Goal: Task Accomplishment & Management: Use online tool/utility

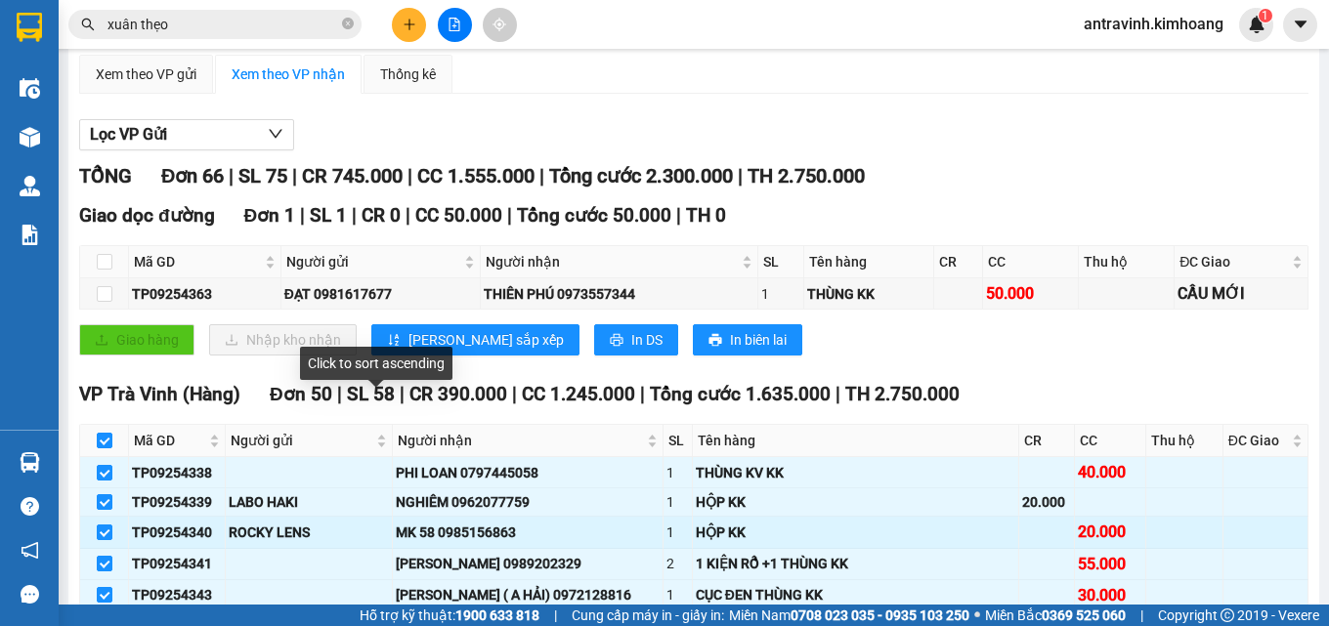
scroll to position [293, 0]
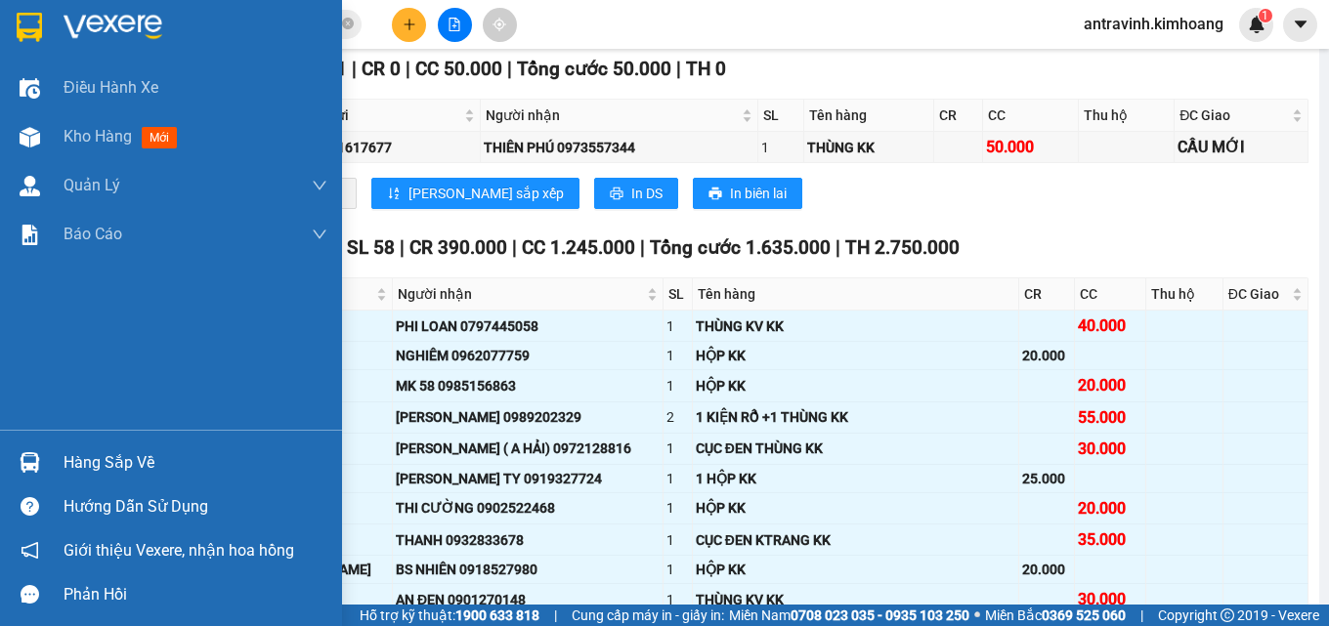
click at [86, 468] on div "Hàng sắp về" at bounding box center [196, 463] width 264 height 29
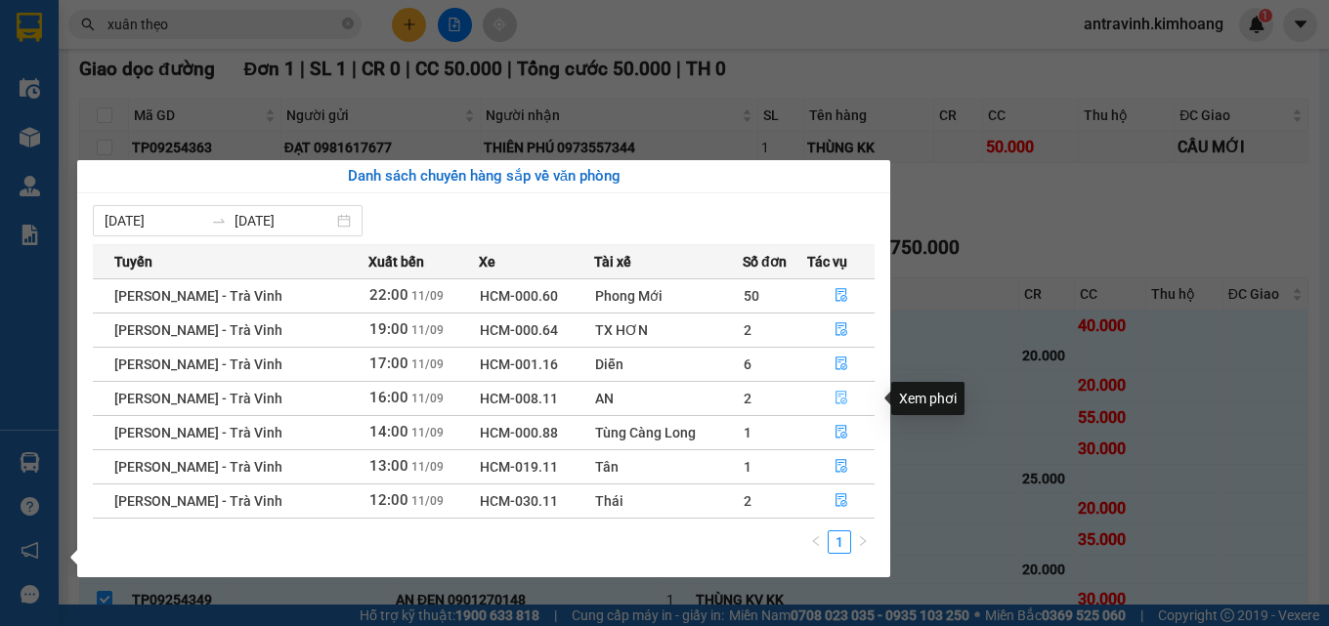
click at [842, 398] on icon "file-done" at bounding box center [842, 398] width 14 height 14
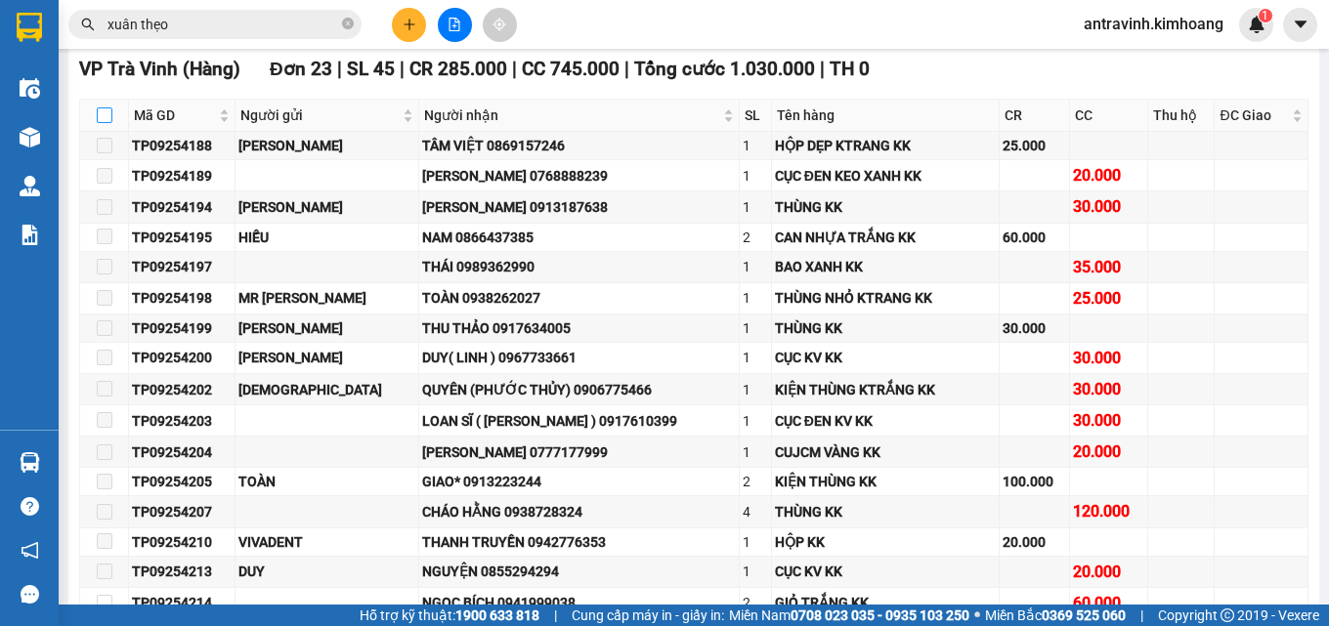
click at [99, 123] on input "checkbox" at bounding box center [105, 116] width 16 height 16
checkbox input "true"
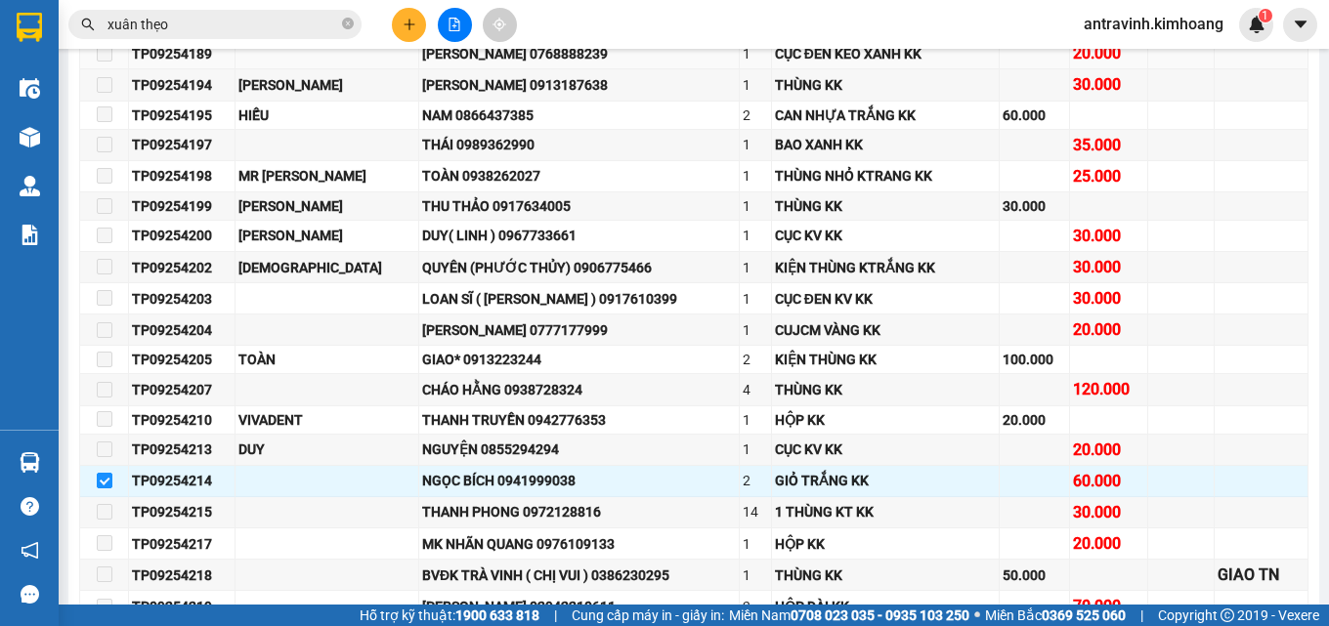
scroll to position [684, 0]
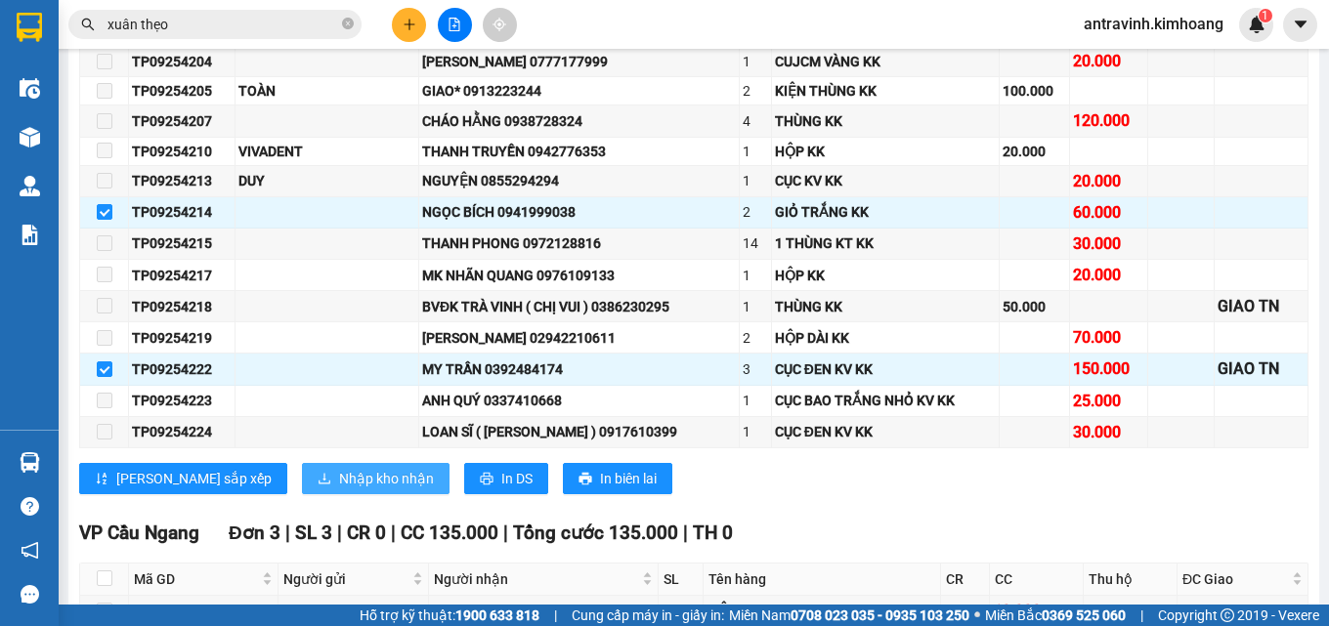
click at [339, 490] on span "Nhập kho nhận" at bounding box center [386, 479] width 95 height 22
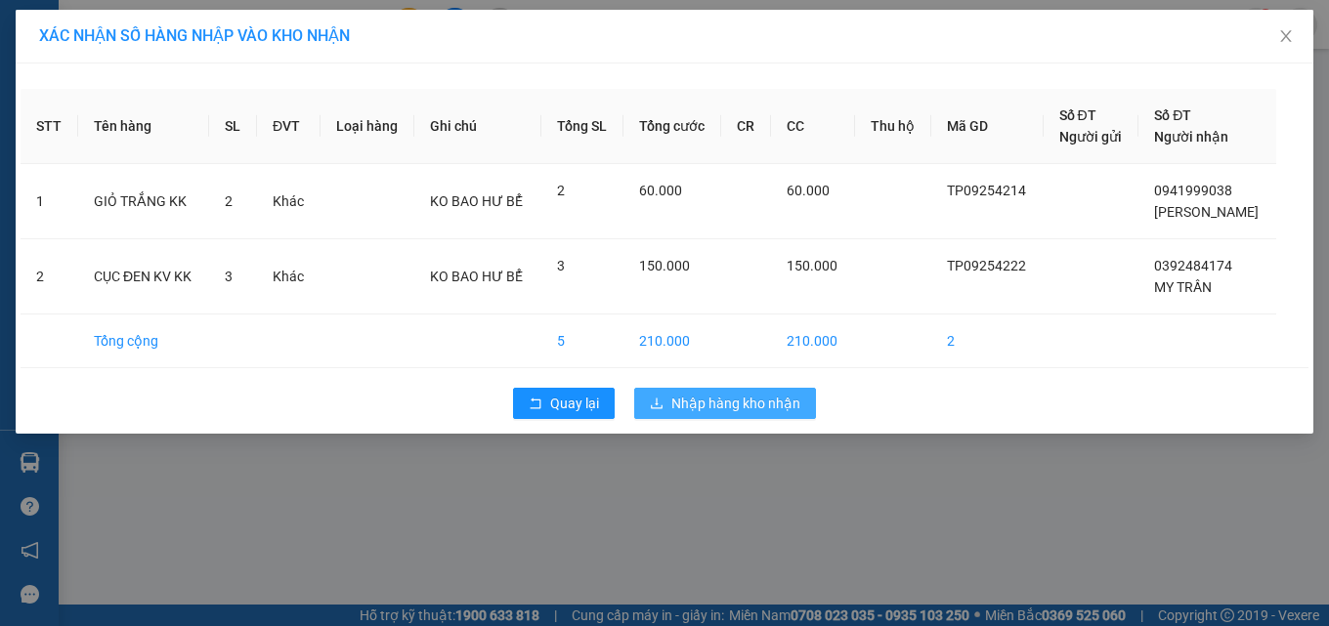
click at [695, 413] on span "Nhập hàng kho nhận" at bounding box center [735, 404] width 129 height 22
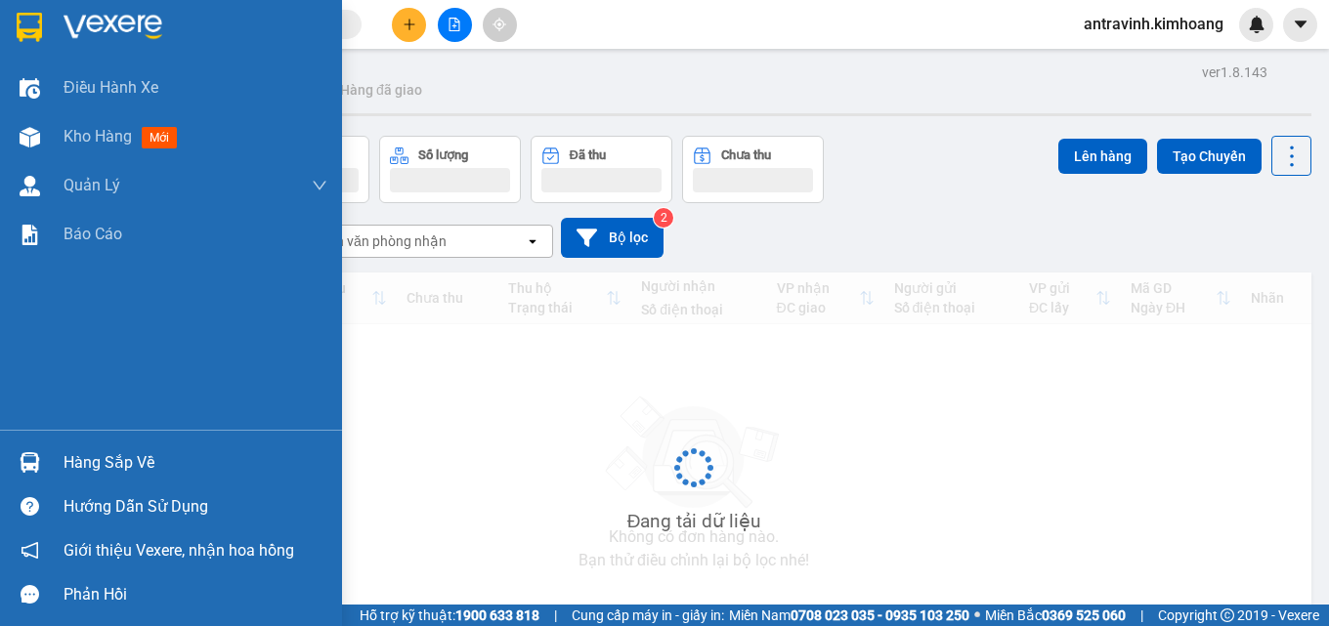
click at [69, 473] on div "Hàng sắp về" at bounding box center [196, 463] width 264 height 29
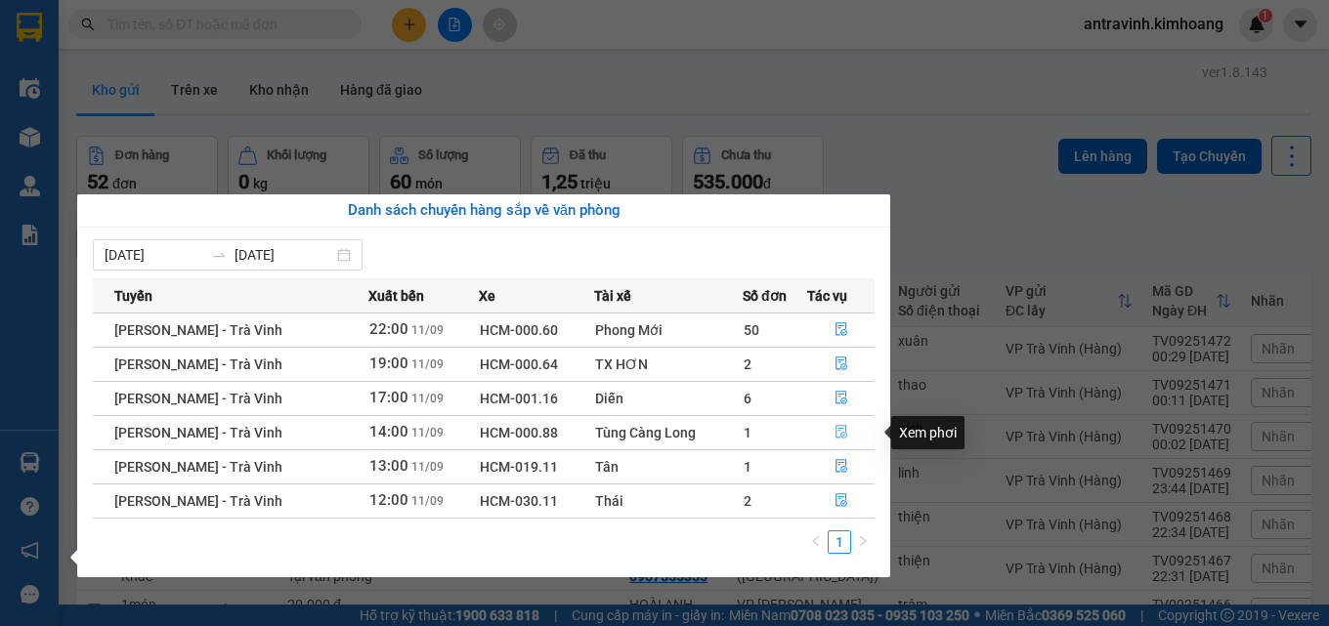
click at [840, 428] on icon "file-done" at bounding box center [842, 432] width 14 height 14
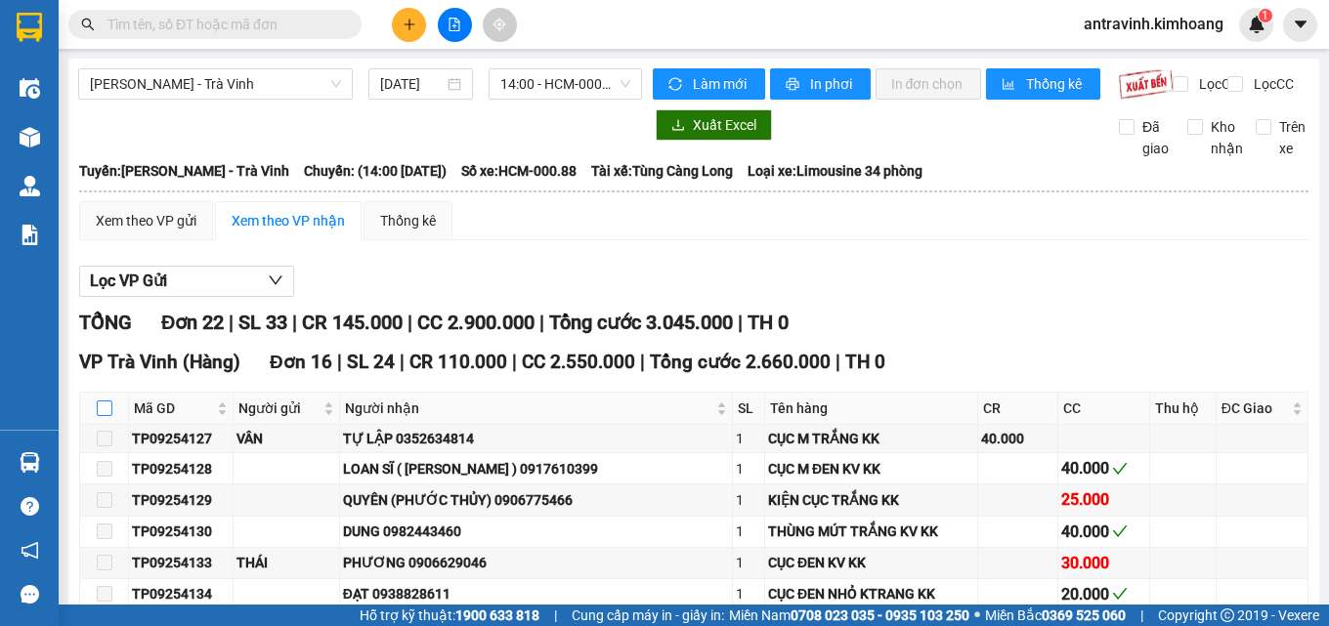
click at [103, 416] on input "checkbox" at bounding box center [105, 409] width 16 height 16
checkbox input "true"
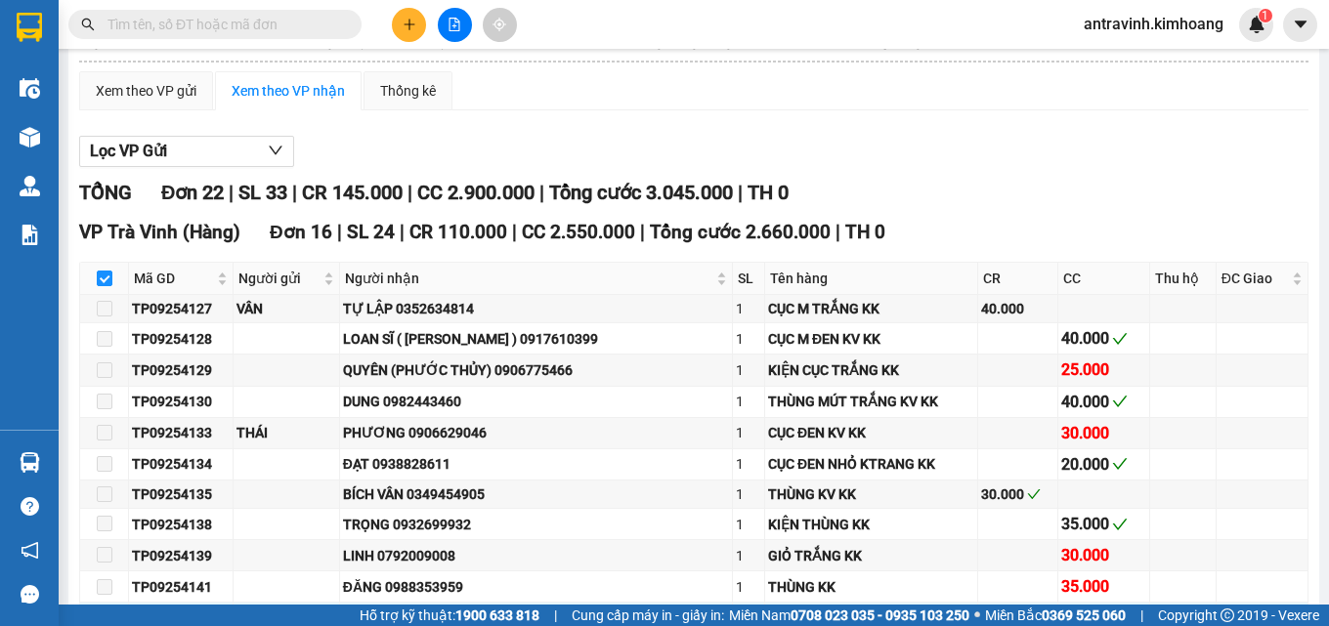
scroll to position [391, 0]
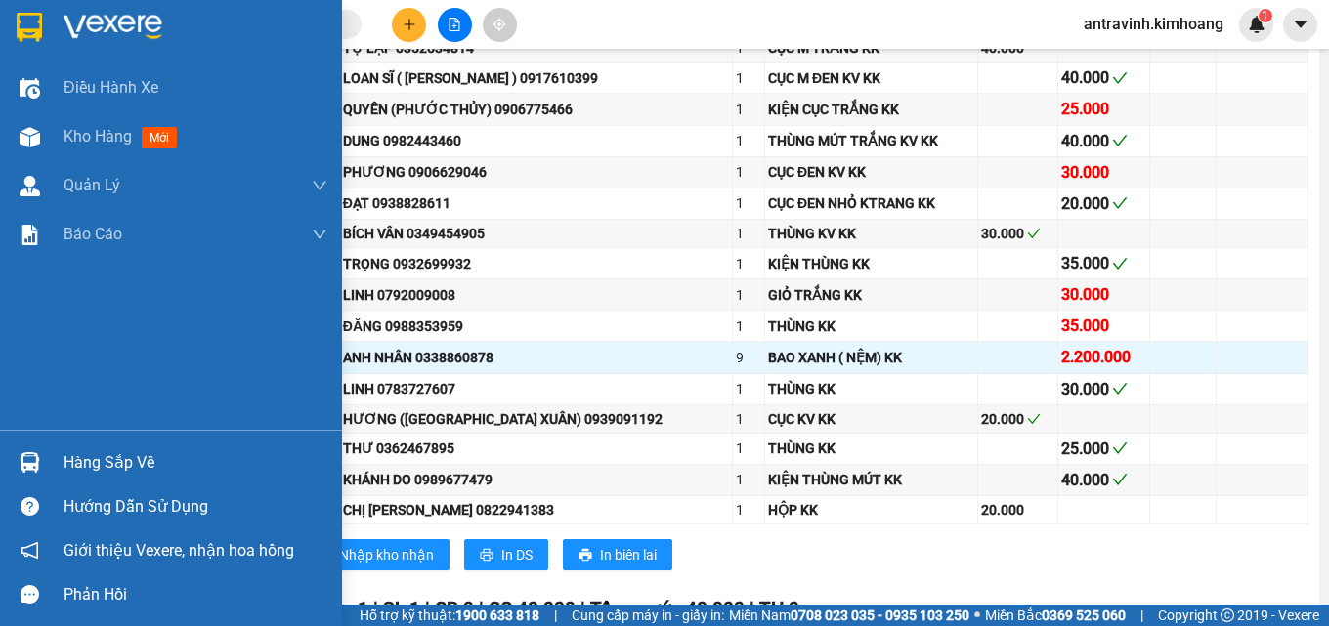
click at [60, 464] on div "Hàng sắp về" at bounding box center [171, 463] width 342 height 44
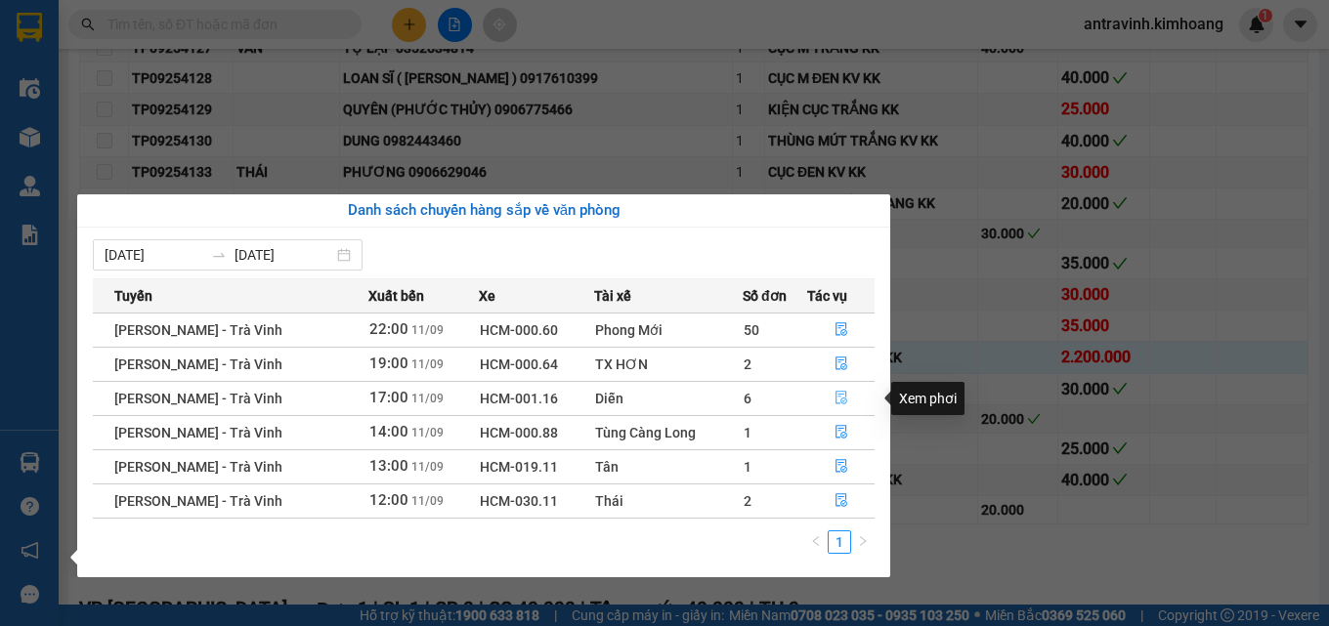
click at [842, 399] on icon "file-done" at bounding box center [842, 399] width 12 height 14
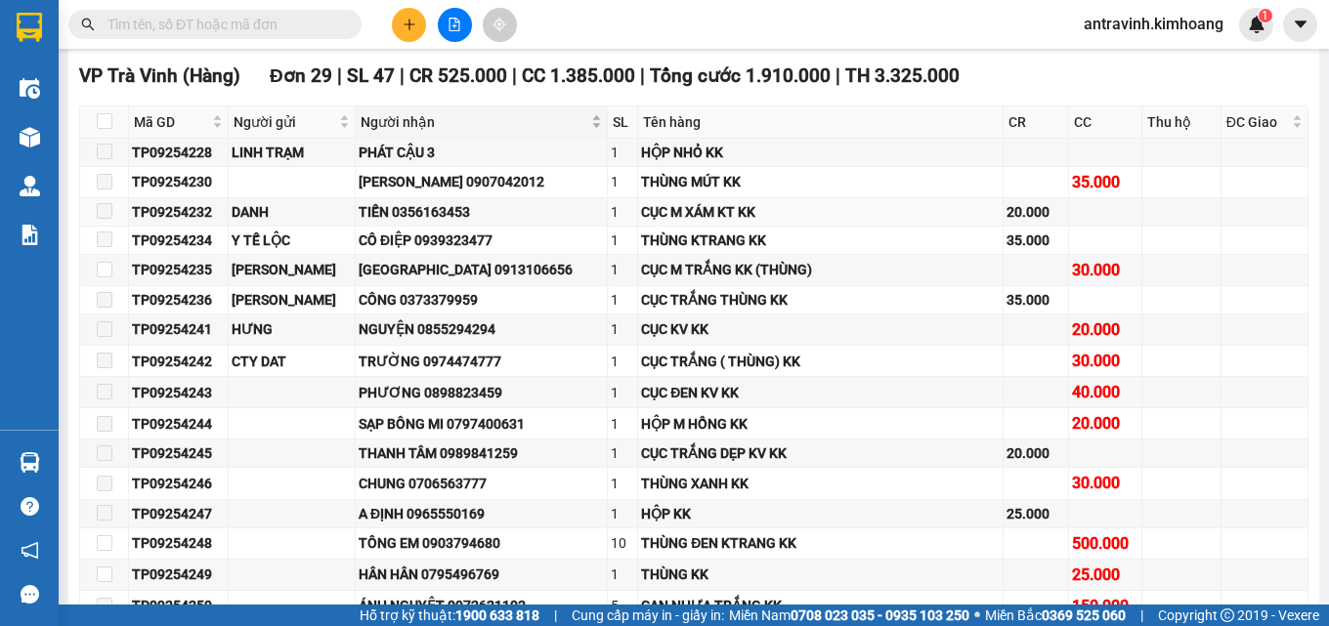
scroll to position [340, 0]
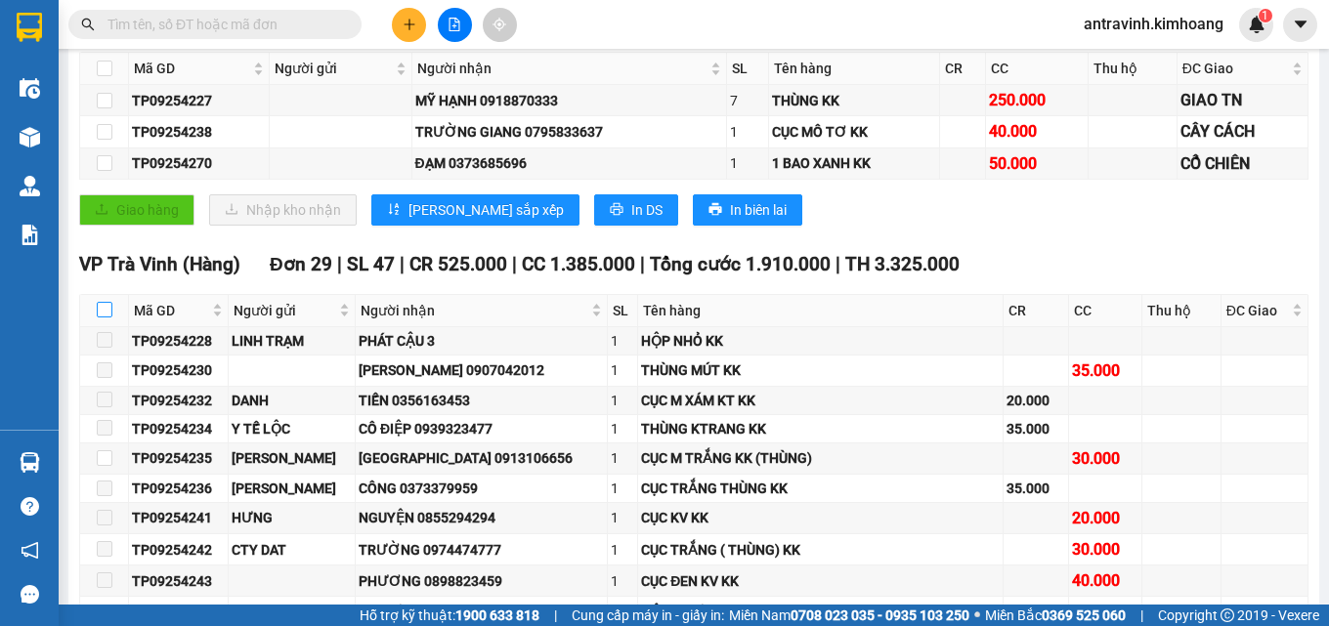
click at [107, 318] on input "checkbox" at bounding box center [105, 310] width 16 height 16
checkbox input "true"
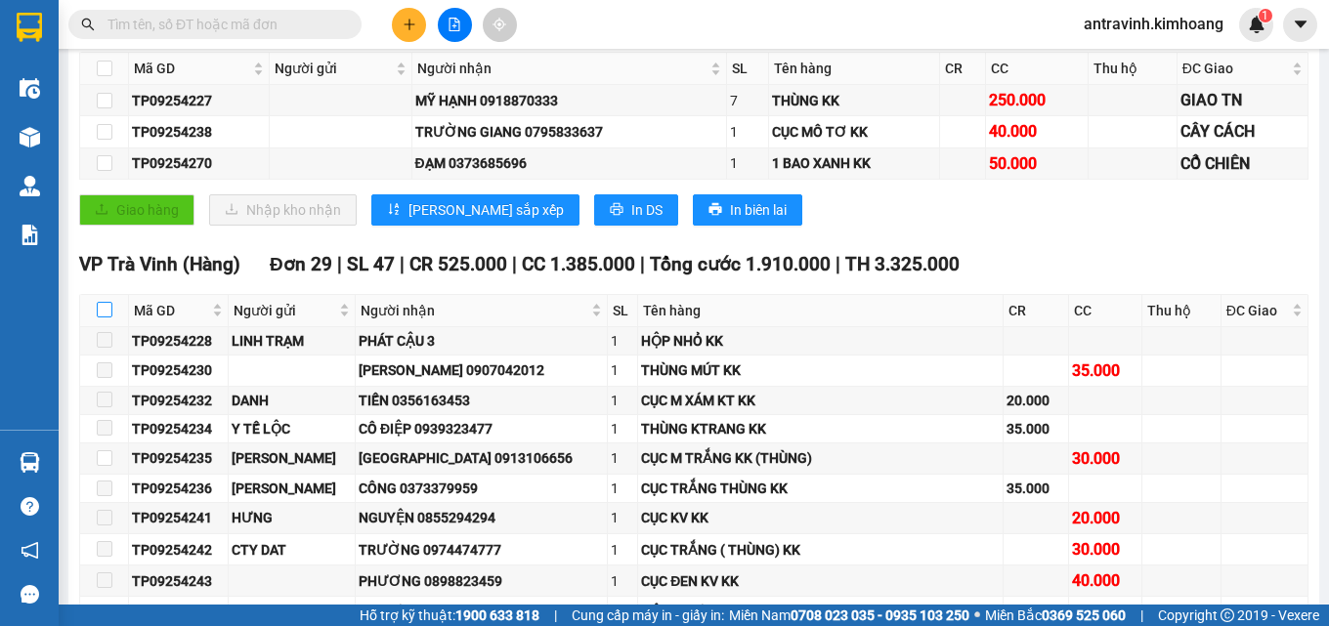
checkbox input "true"
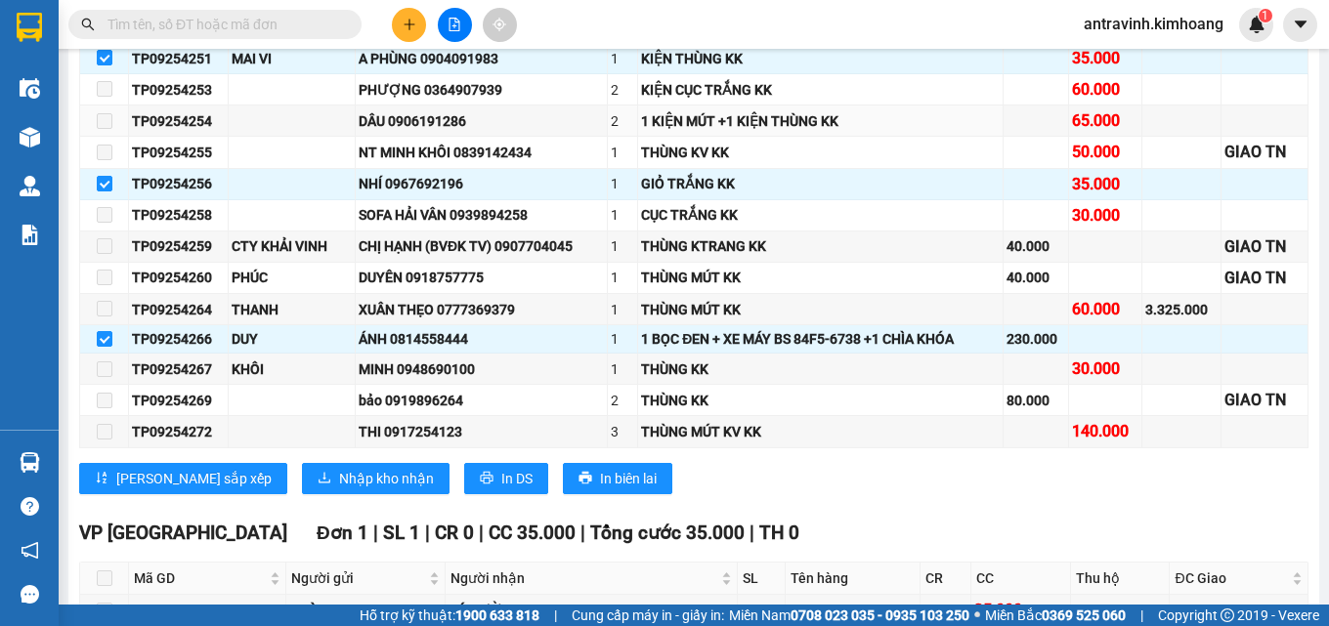
scroll to position [1122, 0]
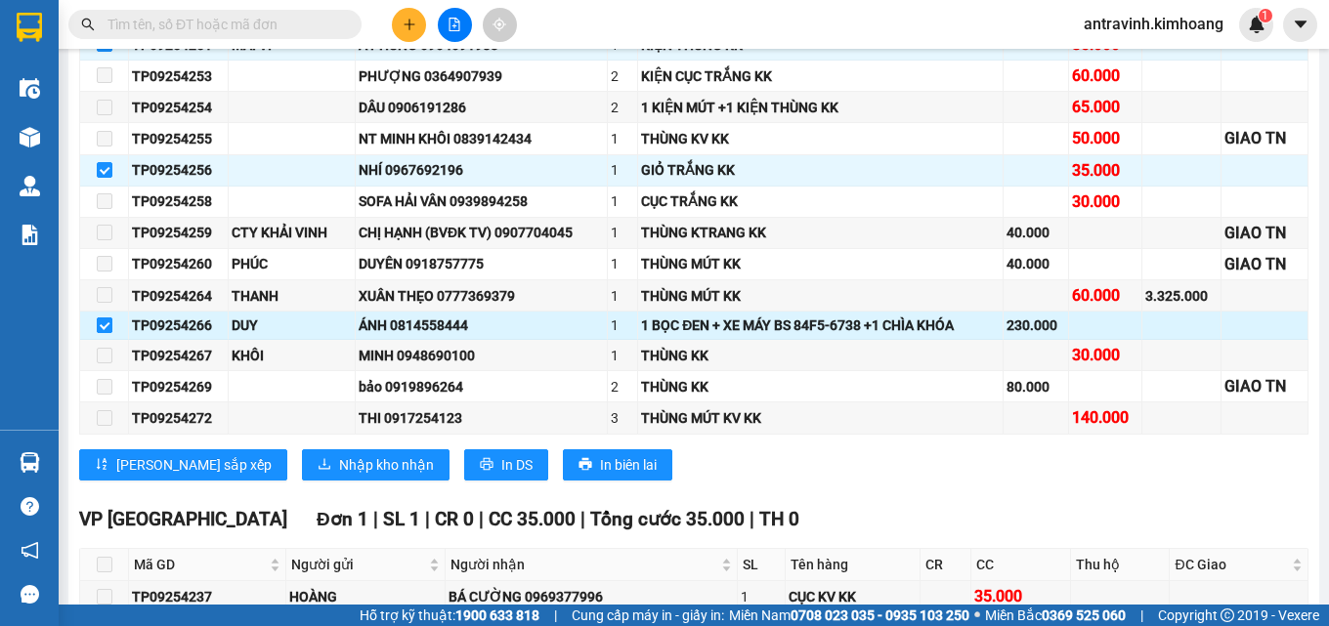
click at [102, 333] on input "checkbox" at bounding box center [105, 326] width 16 height 16
checkbox input "false"
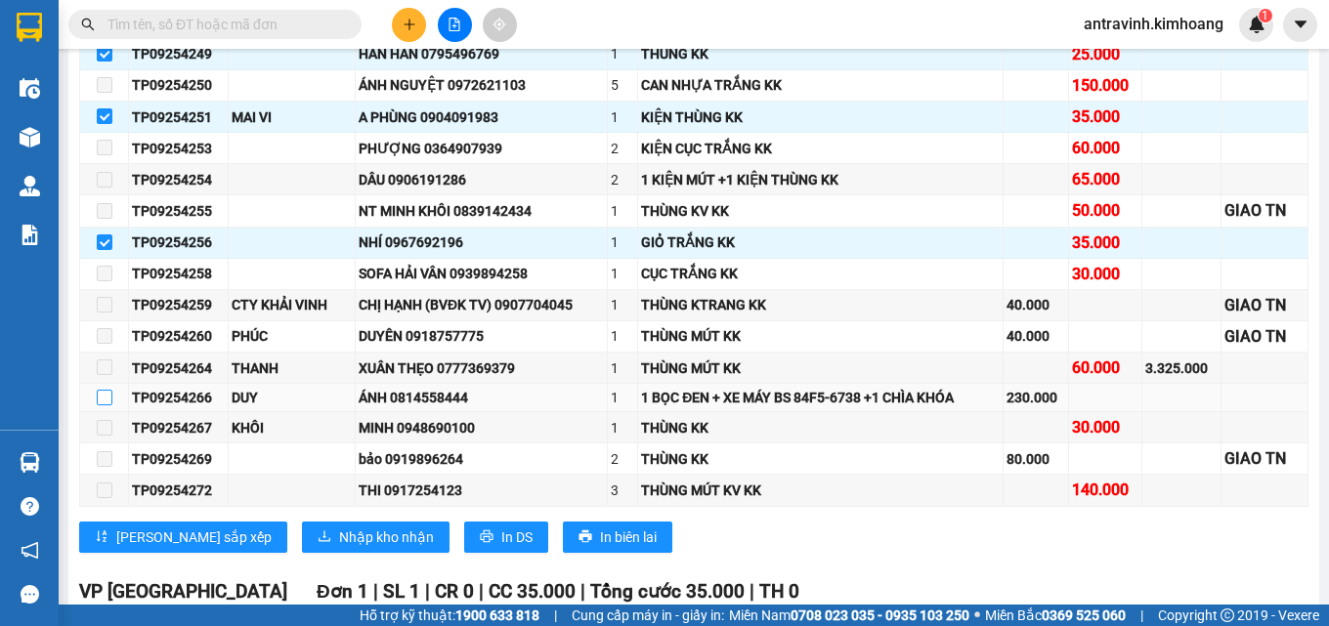
scroll to position [1220, 0]
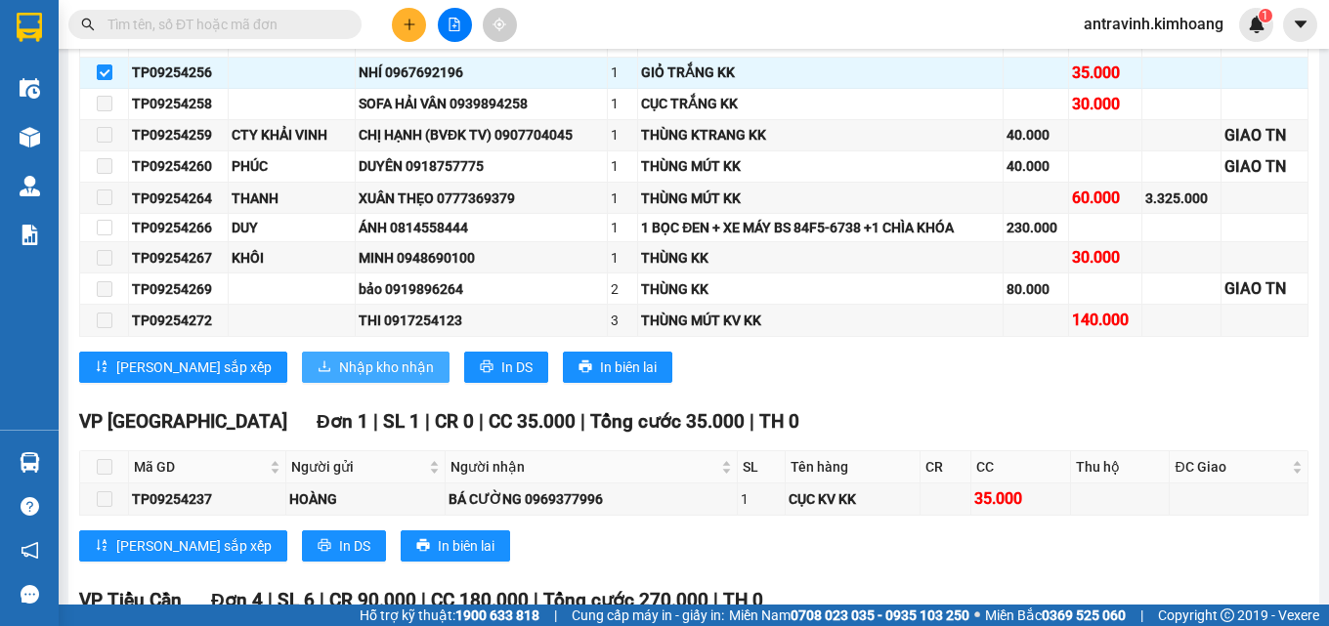
click at [339, 377] on span "Nhập kho nhận" at bounding box center [386, 368] width 95 height 22
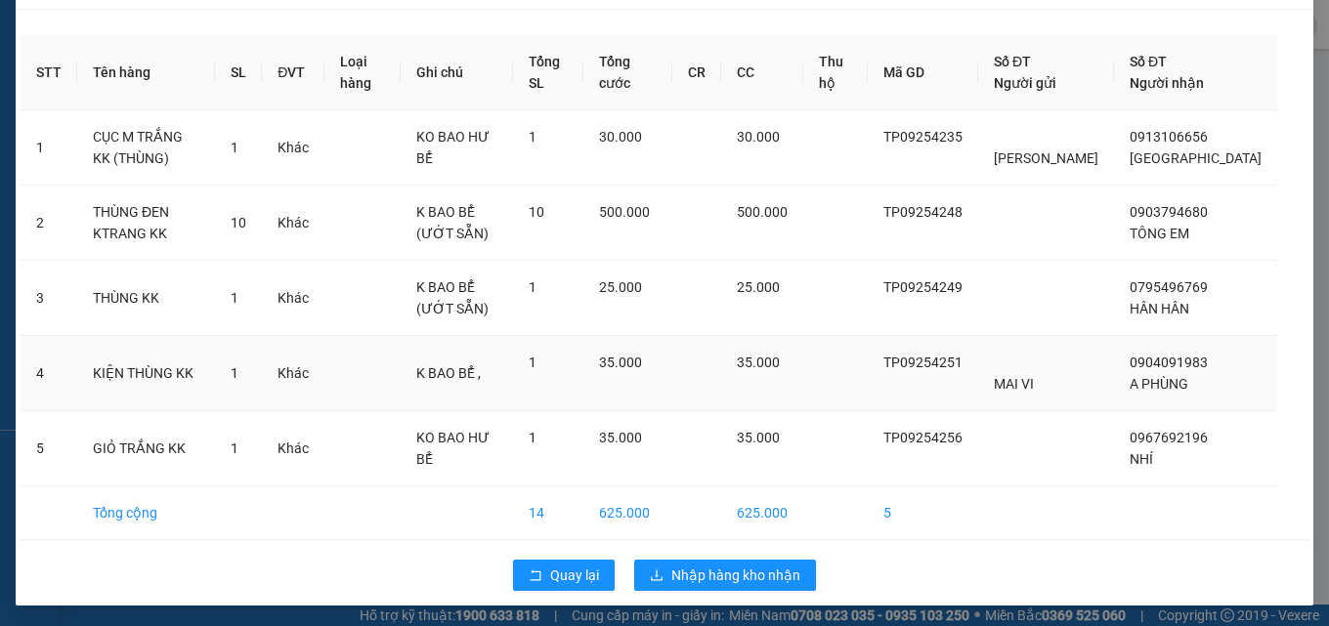
scroll to position [100, 0]
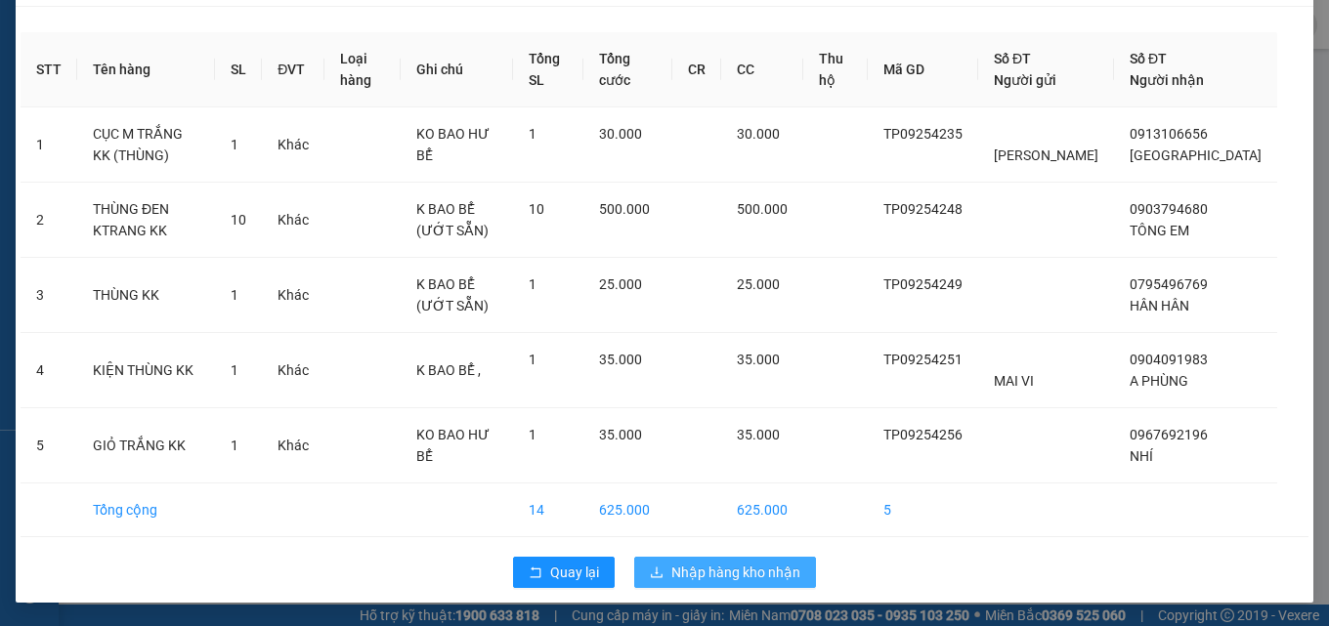
click at [711, 564] on span "Nhập hàng kho nhận" at bounding box center [735, 573] width 129 height 22
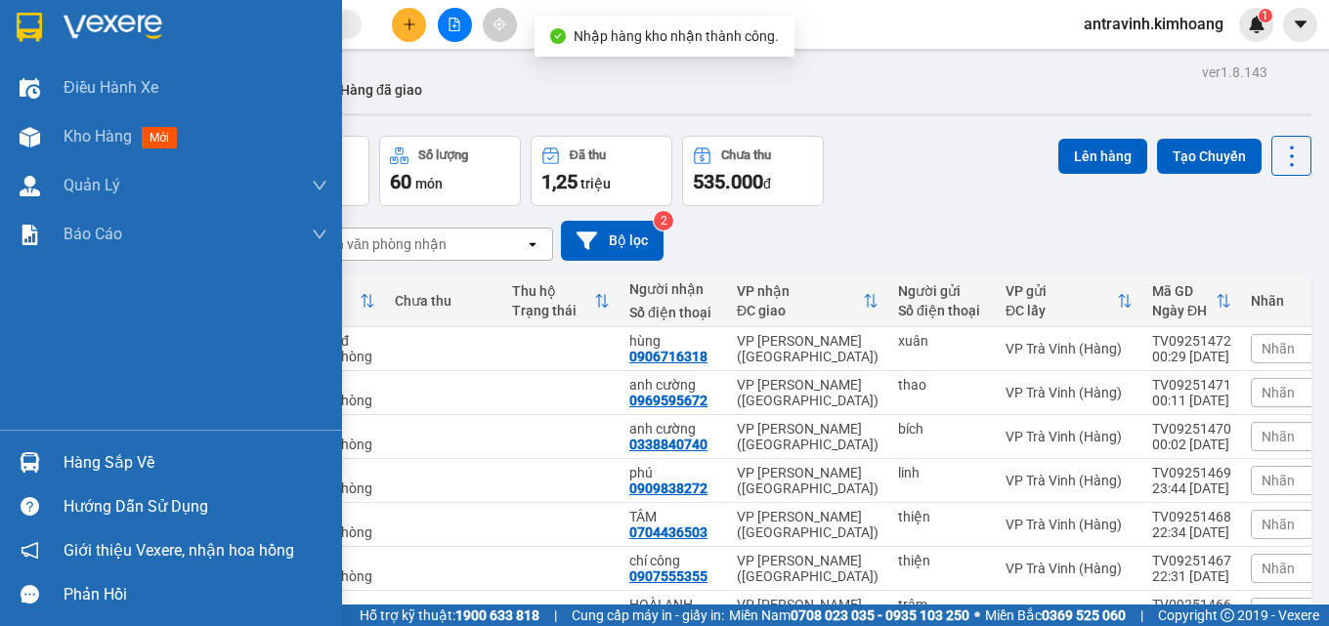
click at [58, 456] on div "Hàng sắp về" at bounding box center [171, 463] width 342 height 44
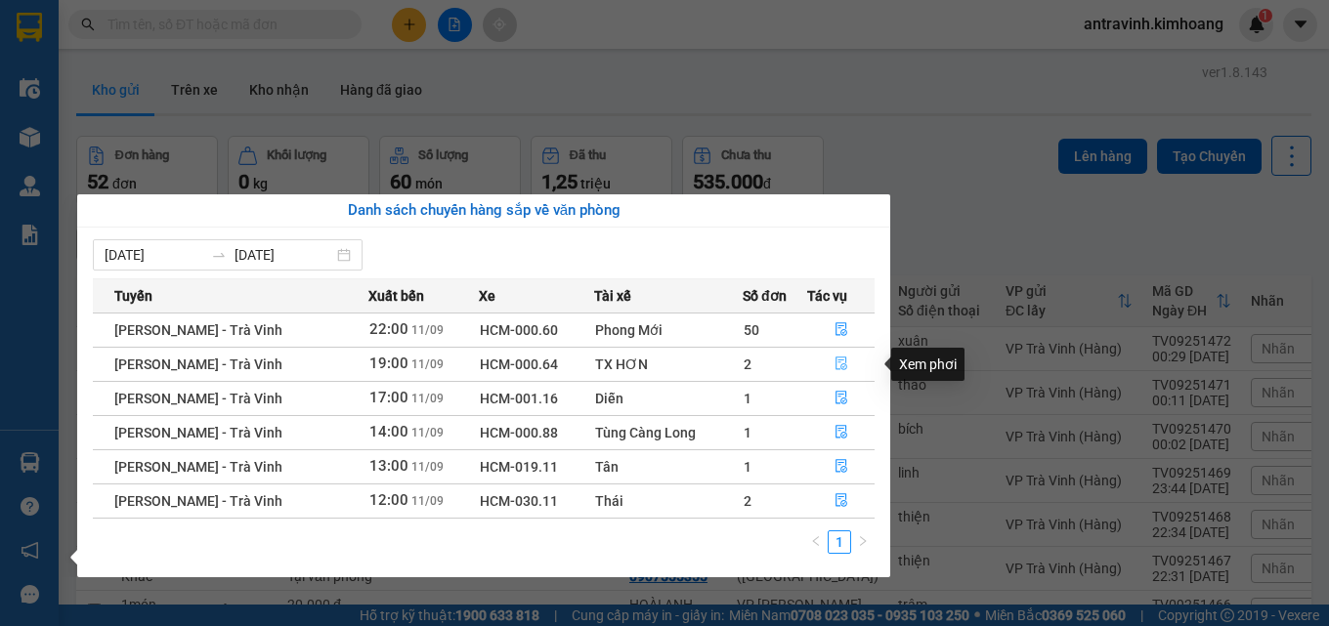
click at [842, 361] on icon "file-done" at bounding box center [842, 365] width 12 height 14
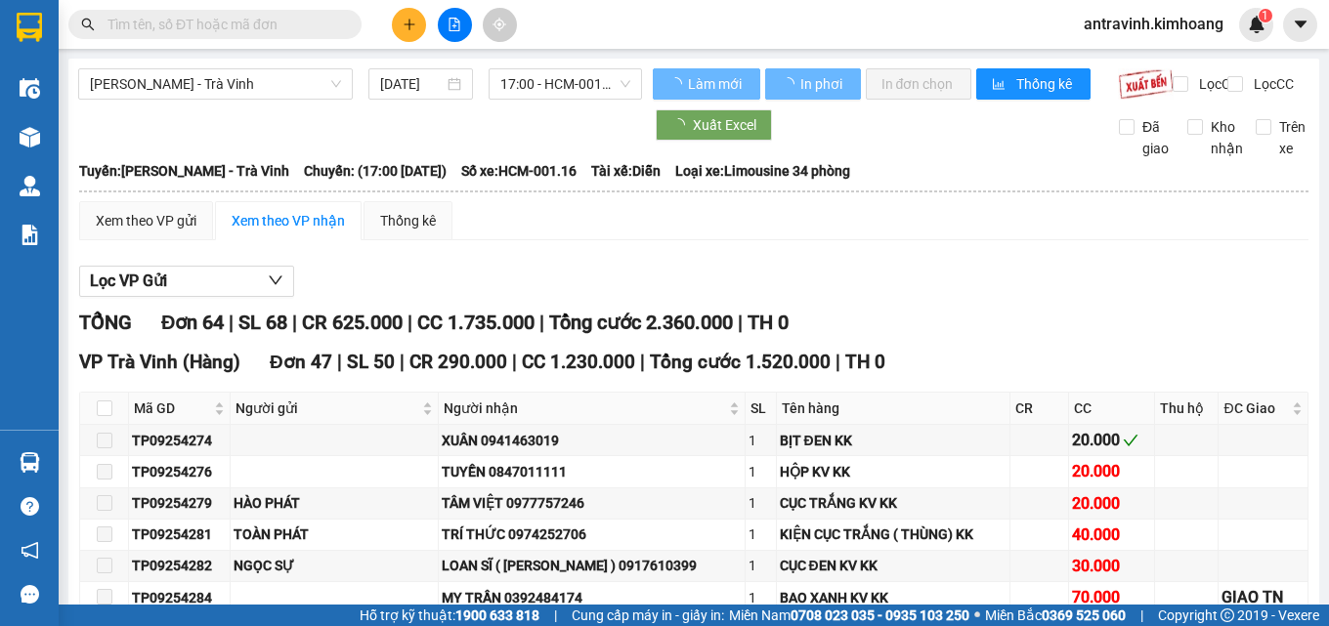
scroll to position [293, 0]
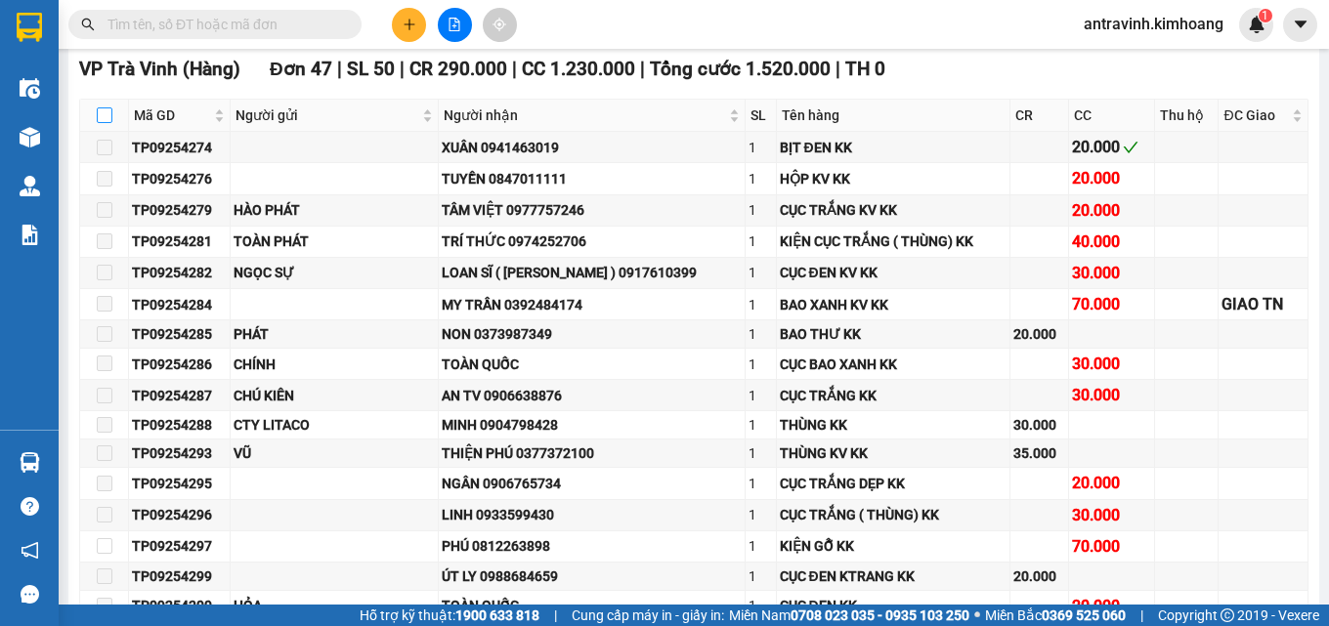
click at [100, 123] on input "checkbox" at bounding box center [105, 116] width 16 height 16
checkbox input "true"
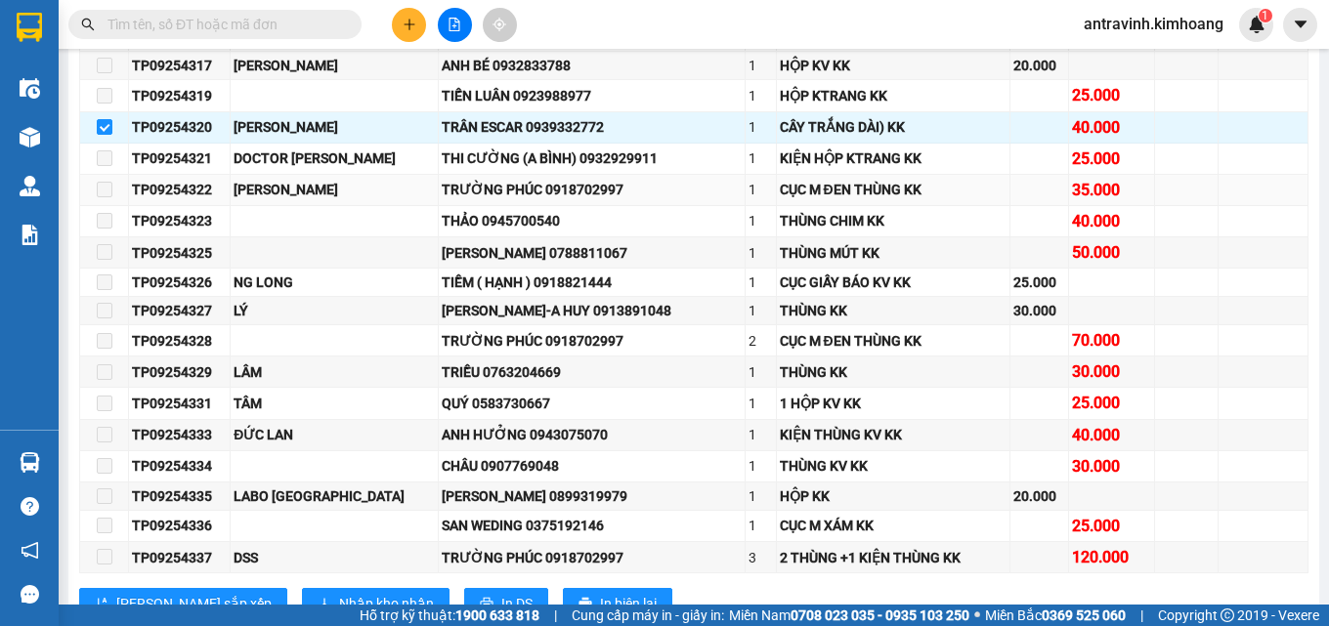
scroll to position [1173, 0]
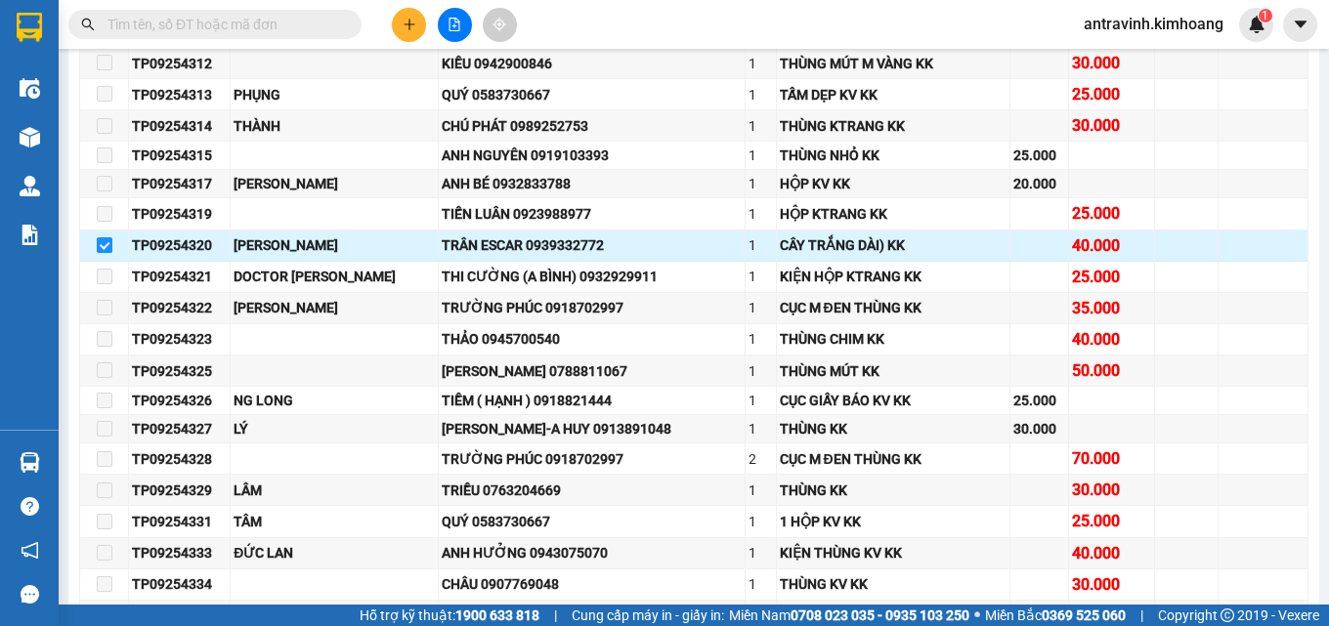
click at [107, 253] on input "checkbox" at bounding box center [105, 245] width 16 height 16
checkbox input "false"
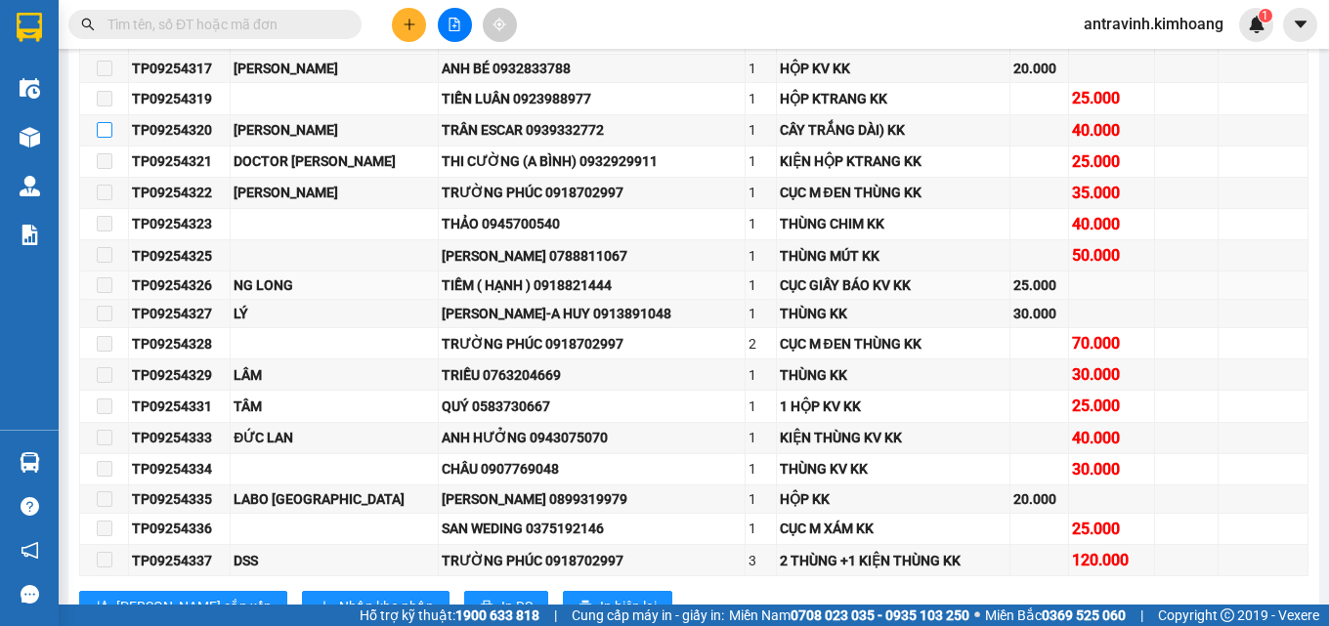
scroll to position [1466, 0]
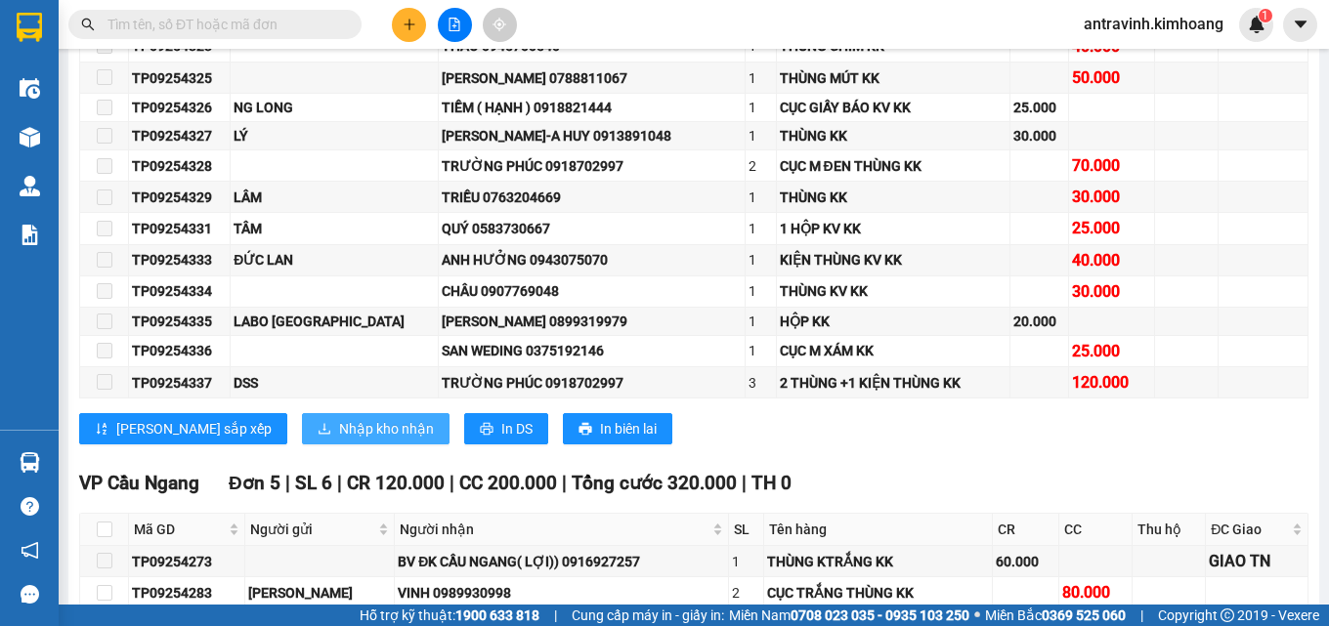
click at [340, 440] on span "Nhập kho nhận" at bounding box center [386, 429] width 95 height 22
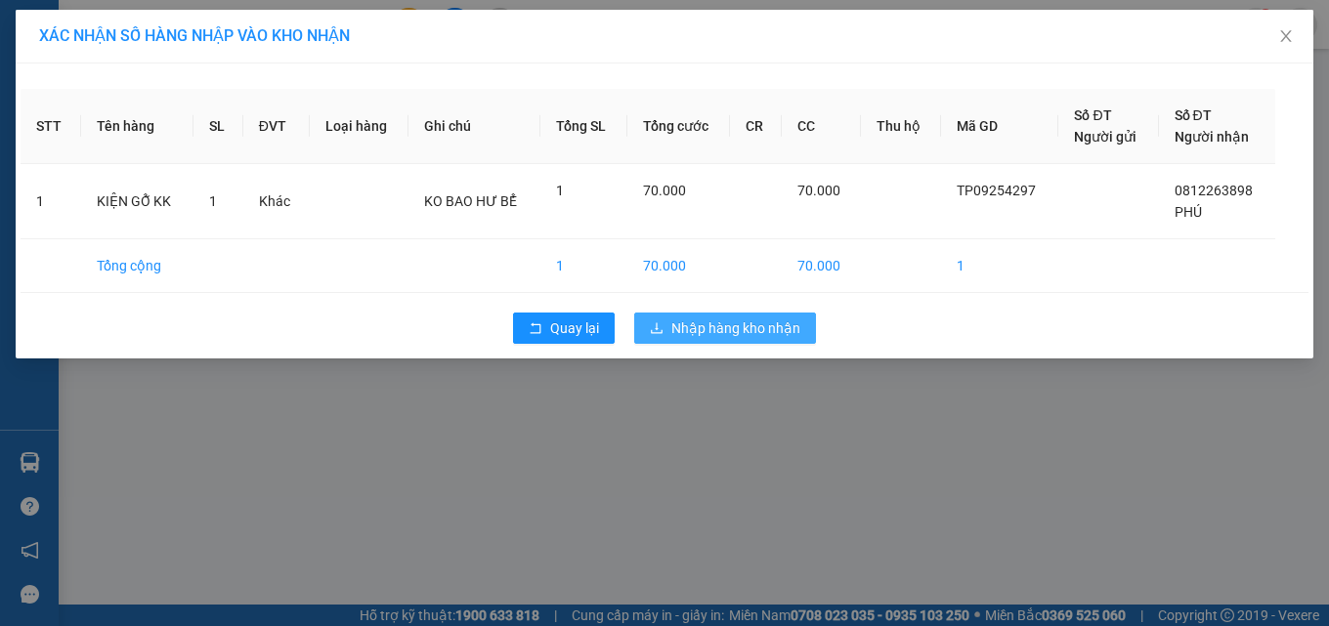
click at [765, 321] on span "Nhập hàng kho nhận" at bounding box center [735, 329] width 129 height 22
